Goal: Task Accomplishment & Management: Complete application form

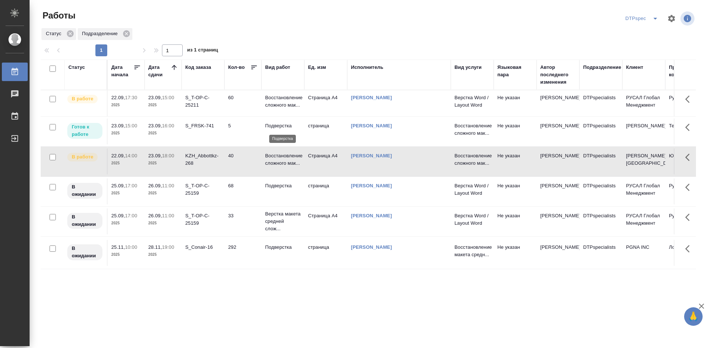
click at [276, 125] on p "Подверстка" at bounding box center [283, 125] width 36 height 7
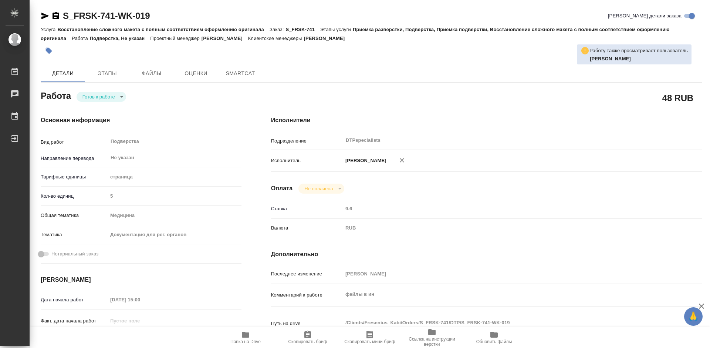
type textarea "x"
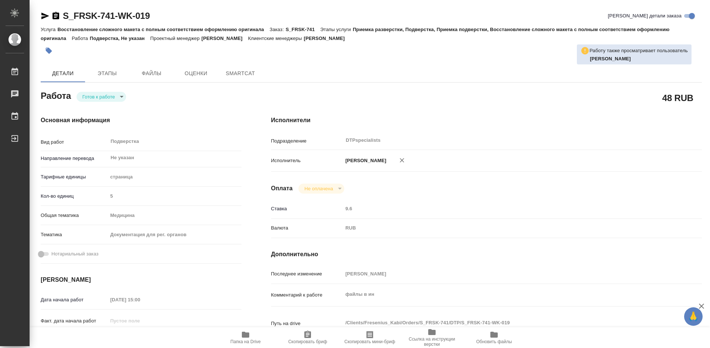
type textarea "x"
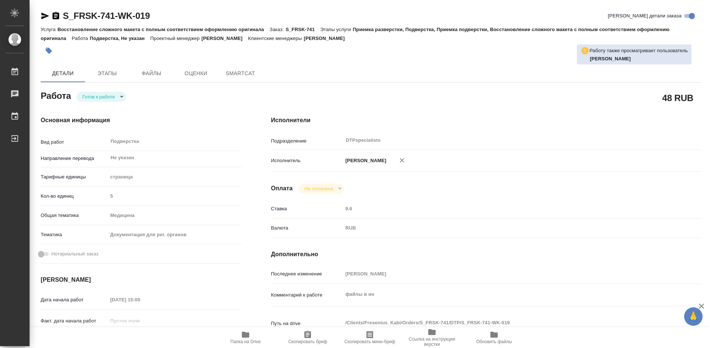
type textarea "x"
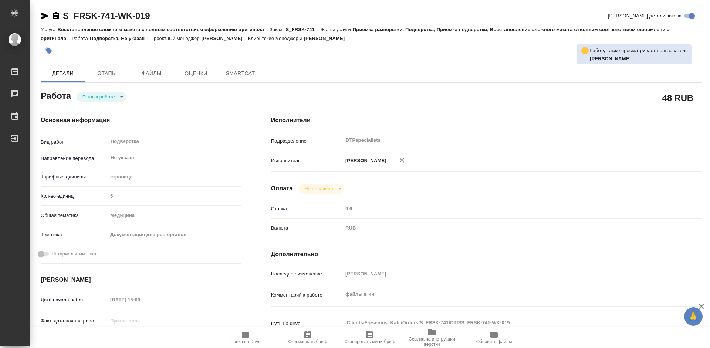
type textarea "x"
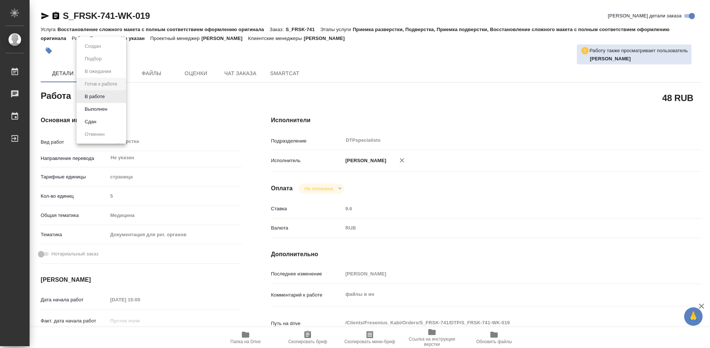
click at [95, 100] on body "🙏 .cls-1 fill:#fff; AWATERA Работы Чаты График Выйти S_FRSK-741-WK-019 Кратко д…" at bounding box center [355, 174] width 710 height 348
type textarea "x"
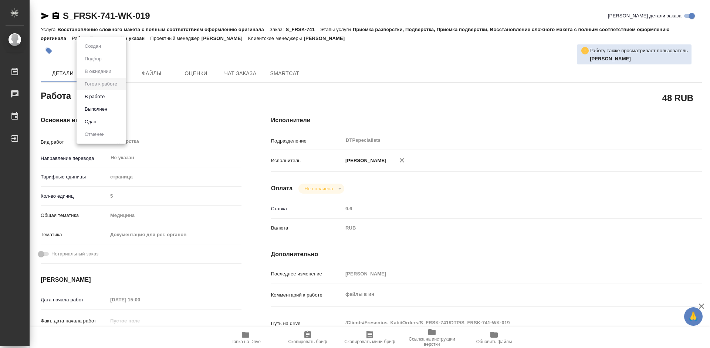
type textarea "x"
click at [94, 97] on button "В работе" at bounding box center [94, 96] width 24 height 8
type textarea "x"
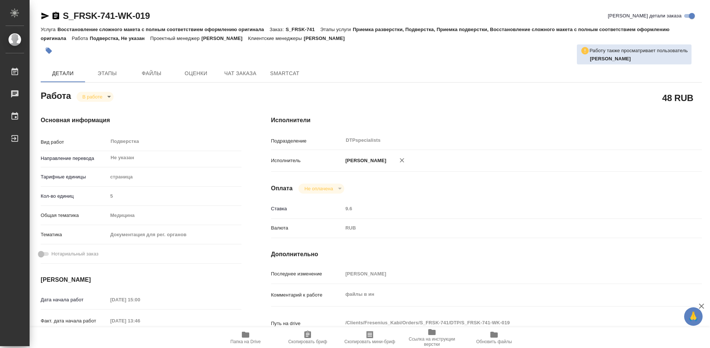
type textarea "x"
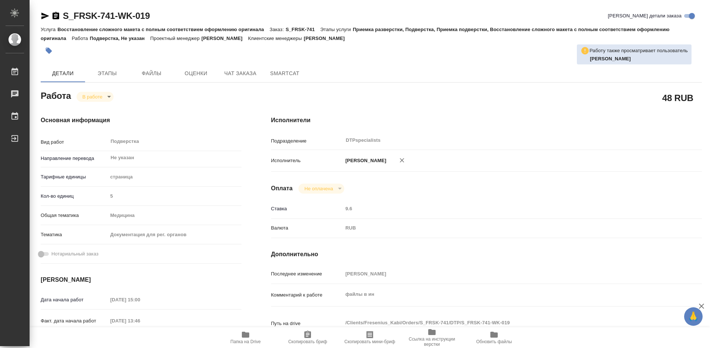
type textarea "x"
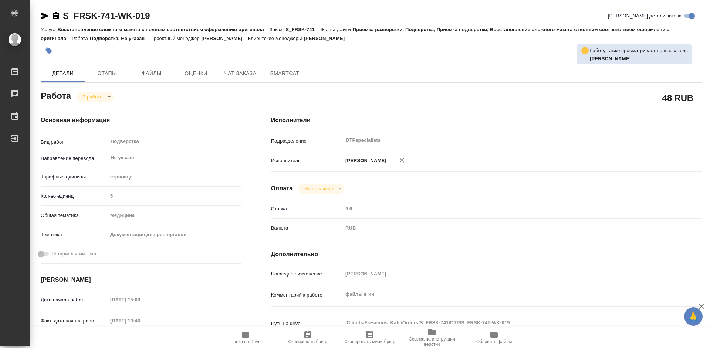
type textarea "x"
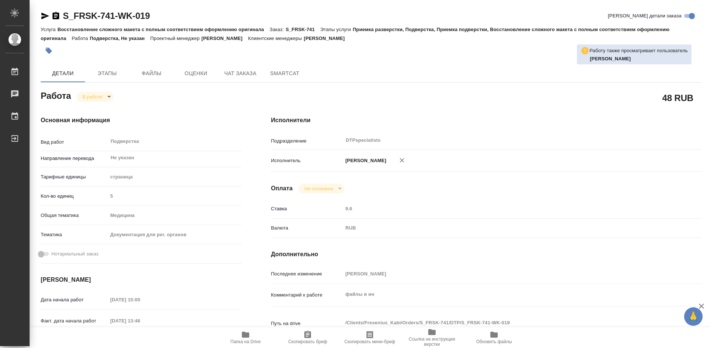
type textarea "x"
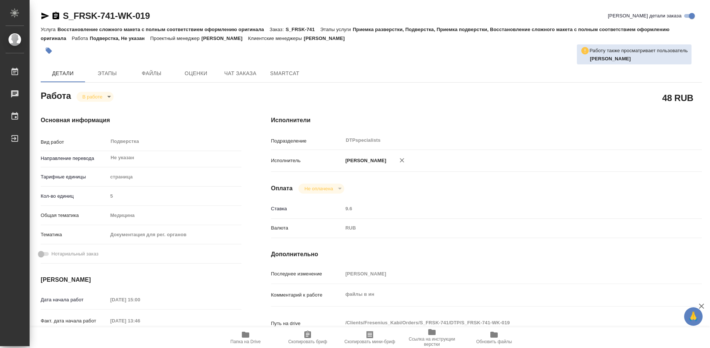
type textarea "x"
